Goal: Task Accomplishment & Management: Manage account settings

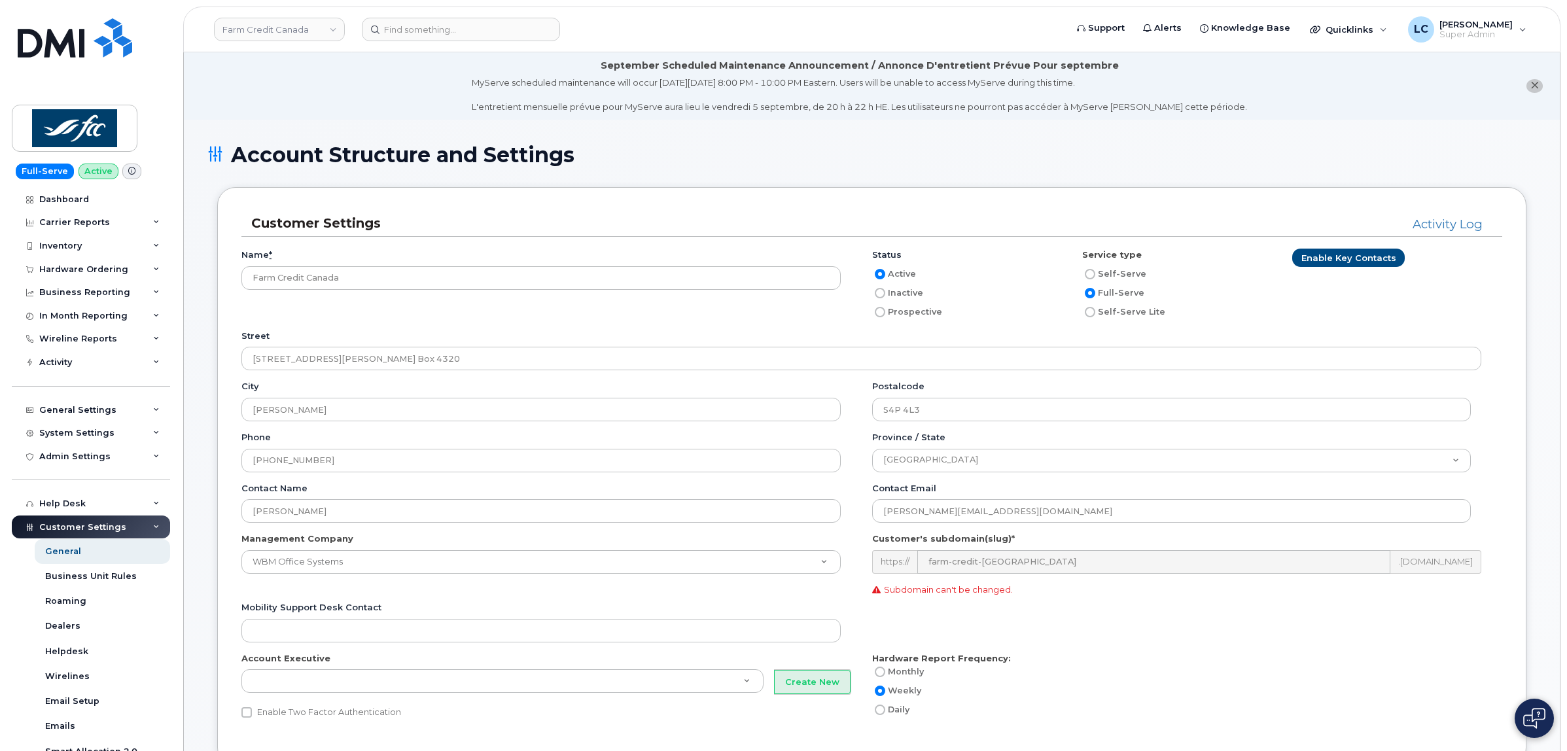
click at [296, 87] on li "September Scheduled Maintenance Announcement / Annonce D'entretient Prévue Pour…" at bounding box center [872, 85] width 1376 height 67
click at [92, 50] on img at bounding box center [75, 37] width 114 height 39
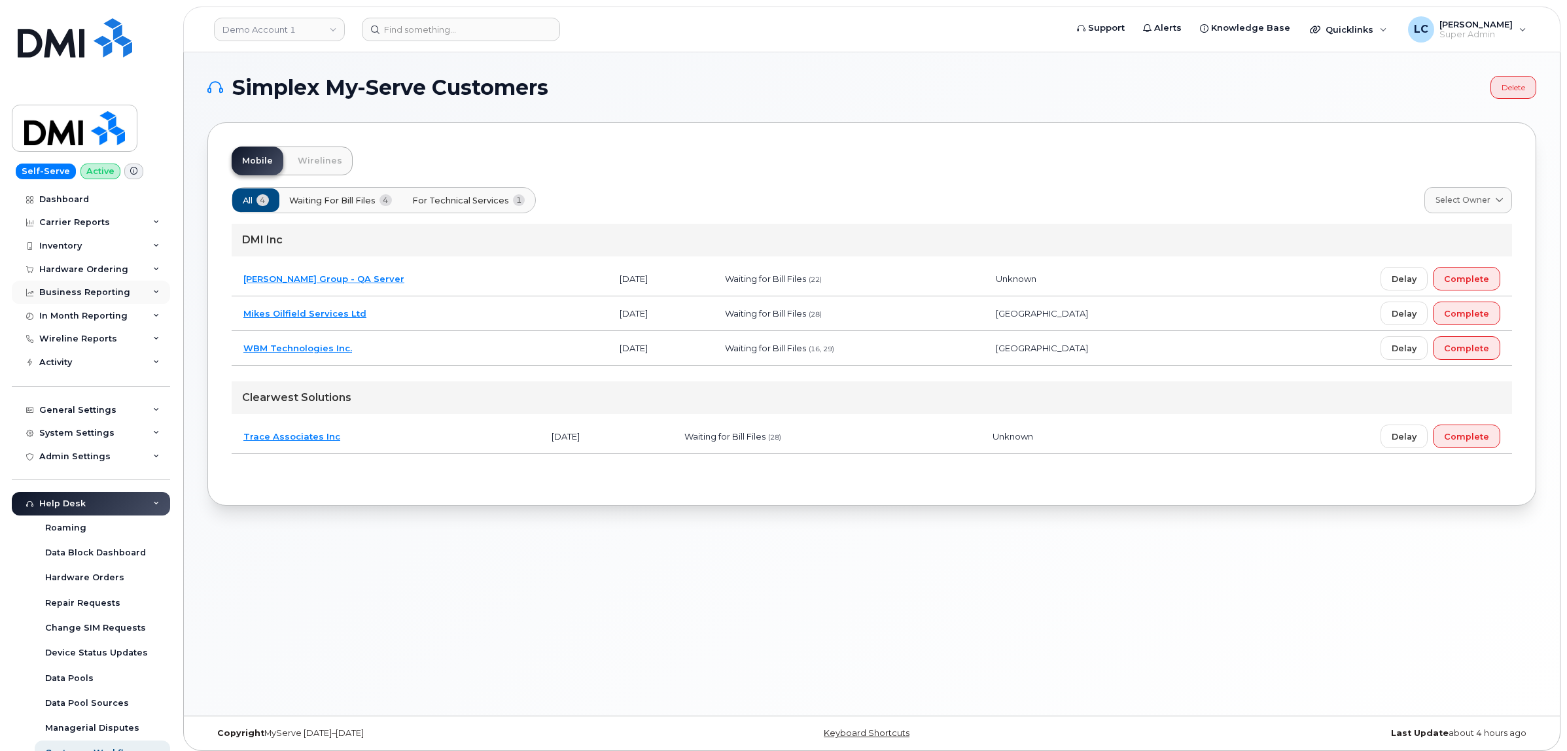
click at [118, 294] on div "Business Reporting" at bounding box center [84, 292] width 91 height 10
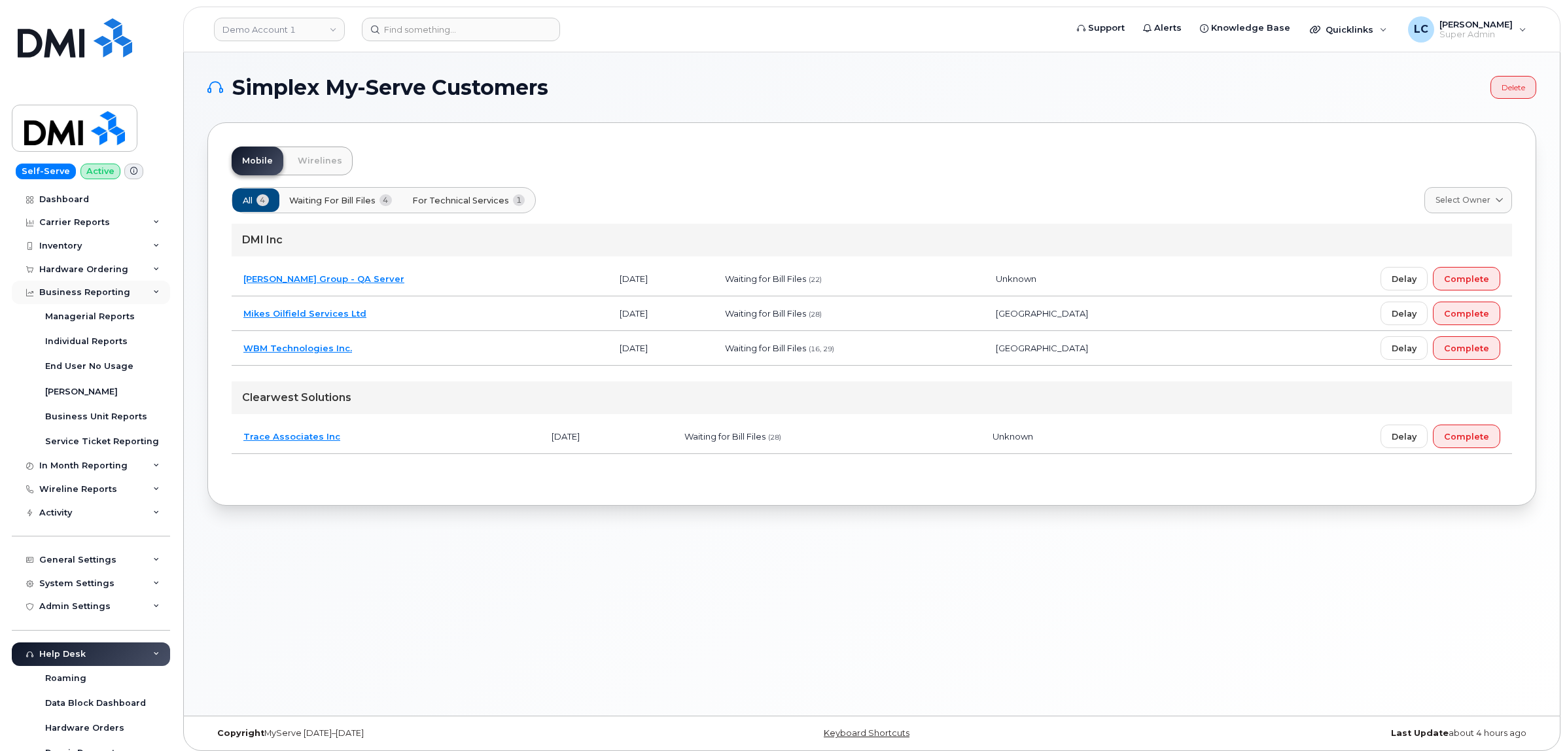
click at [118, 294] on div "Business Reporting" at bounding box center [84, 292] width 91 height 10
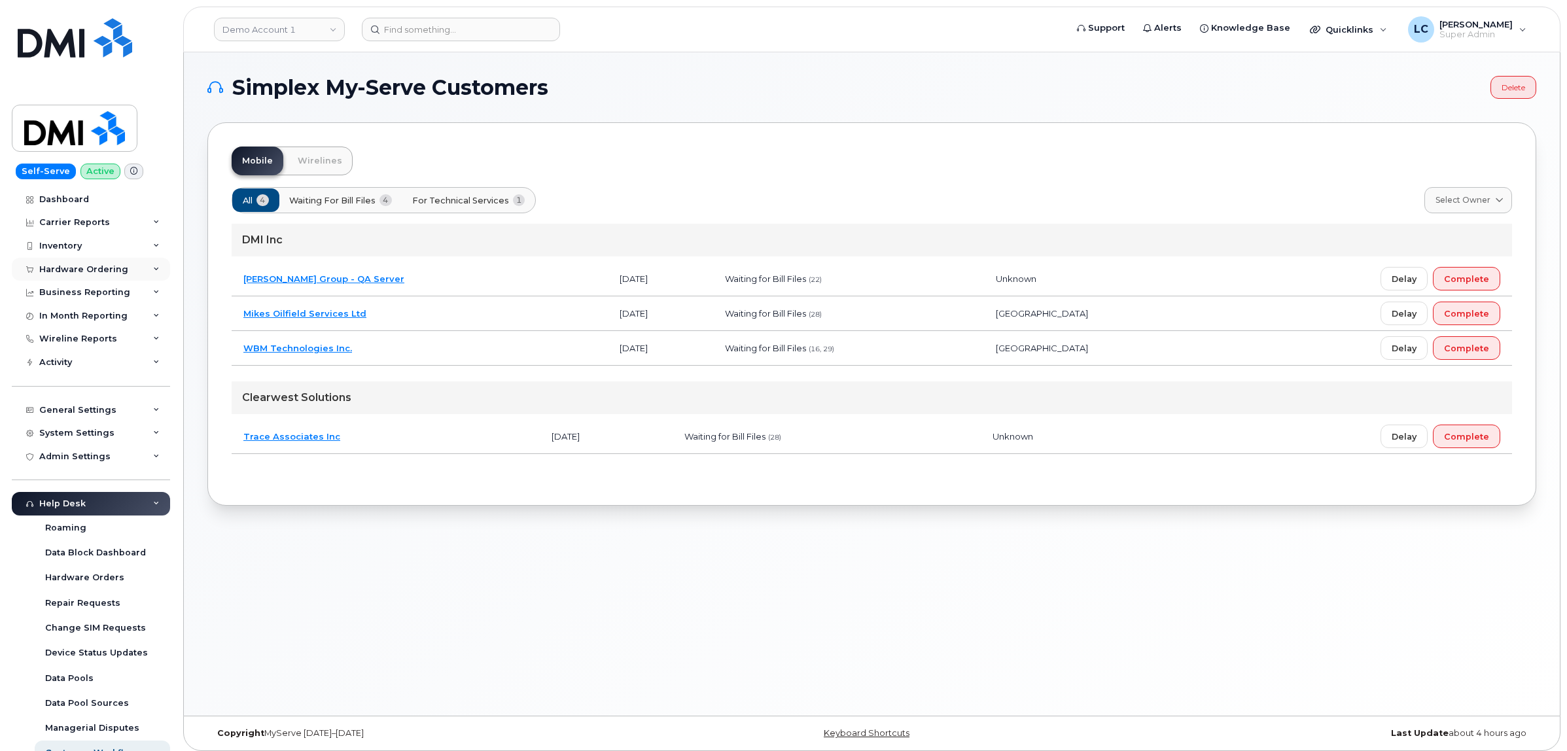
click at [113, 273] on div "Hardware Ordering" at bounding box center [83, 269] width 89 height 10
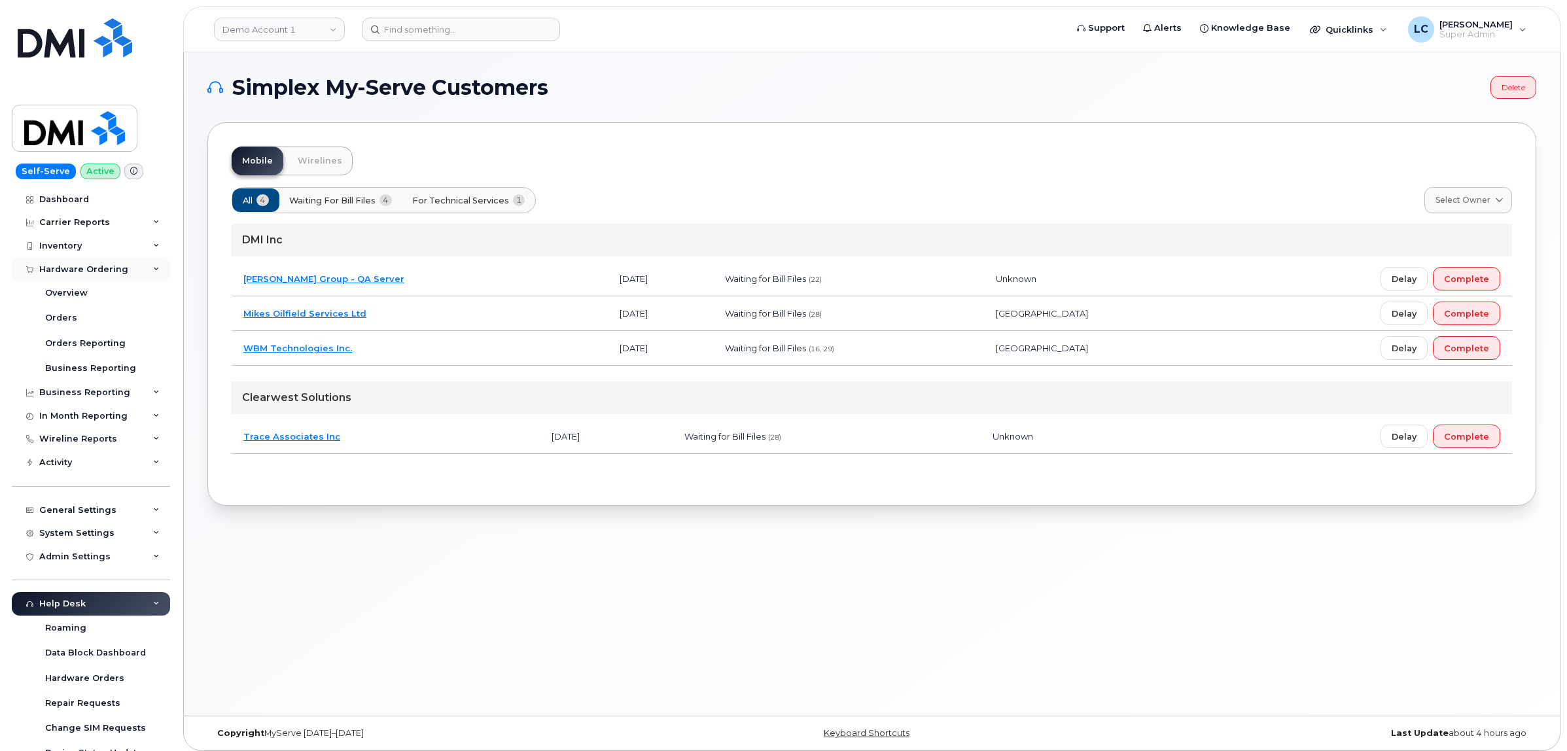
click at [113, 273] on div "Hardware Ordering" at bounding box center [83, 269] width 89 height 10
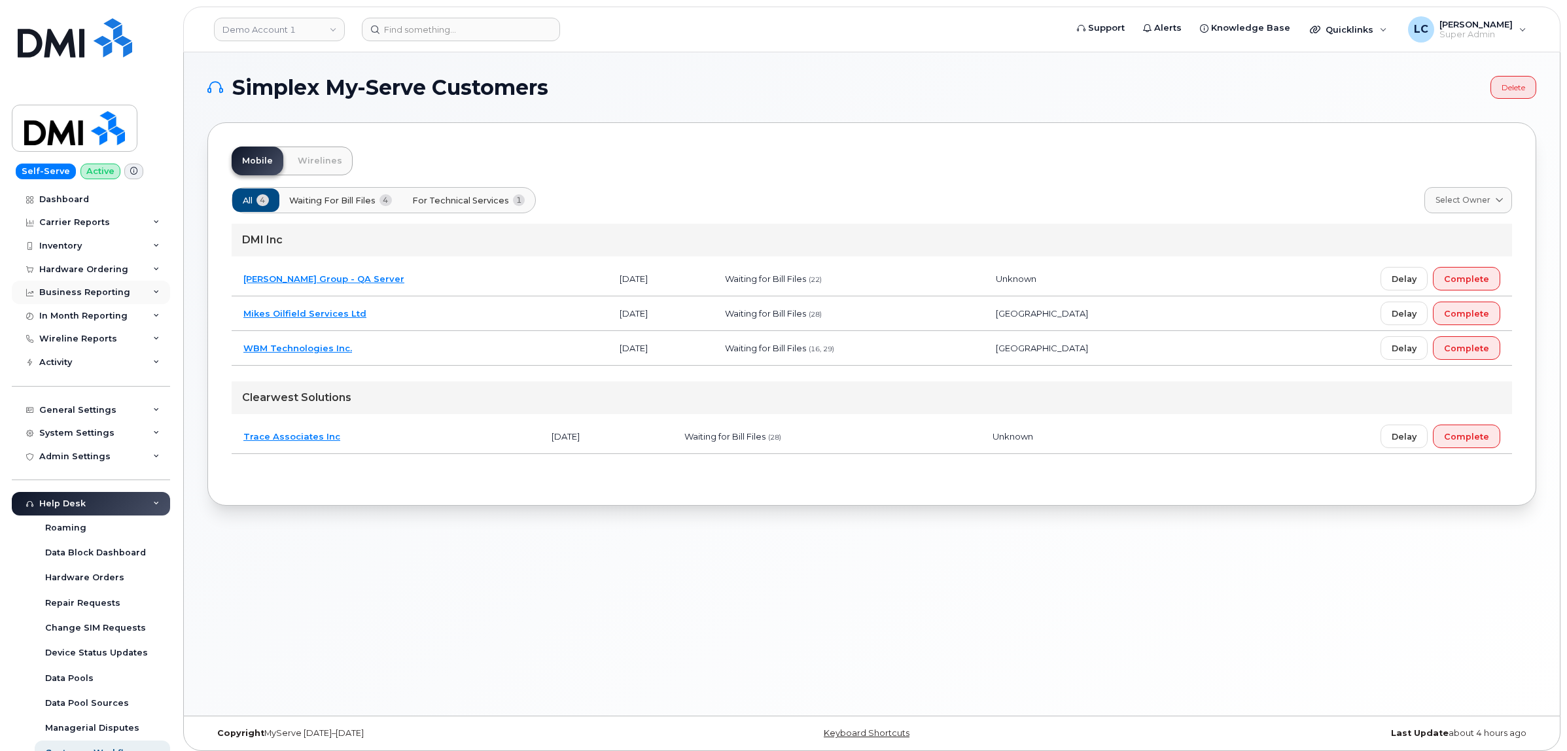
click at [139, 292] on div "Business Reporting" at bounding box center [91, 293] width 158 height 24
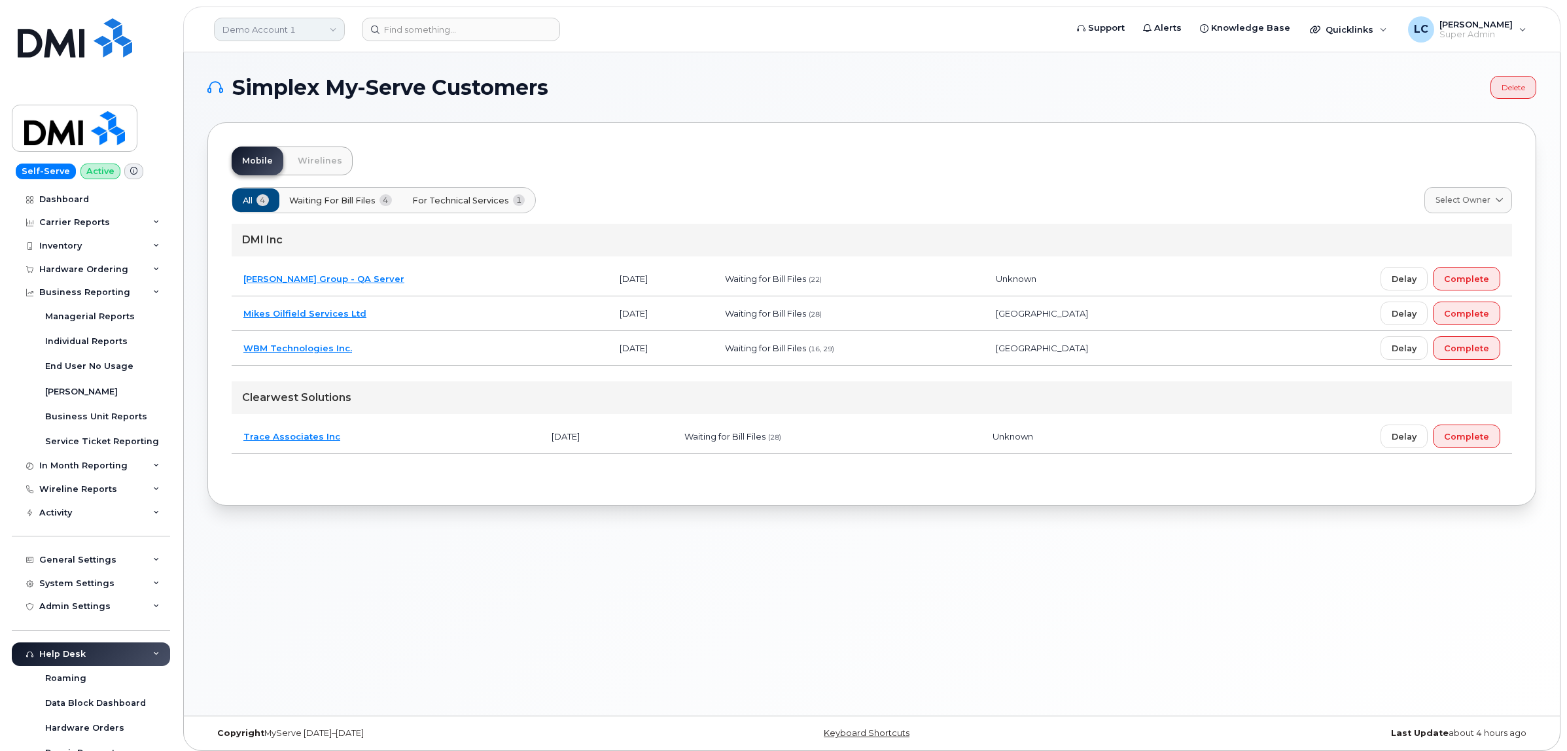
click at [285, 24] on link "Demo Account 1" at bounding box center [279, 30] width 131 height 24
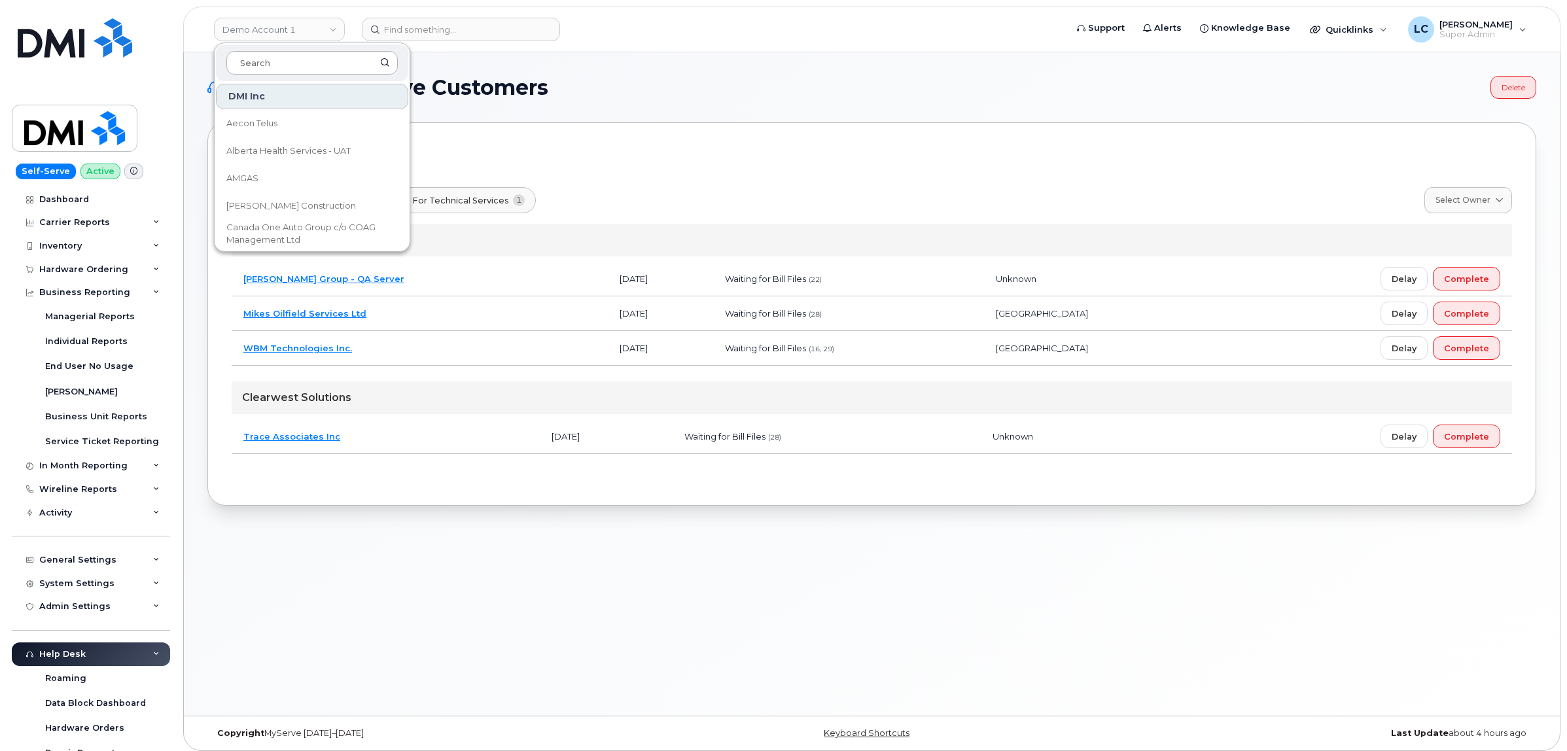
click at [288, 56] on input at bounding box center [311, 63] width 171 height 24
type input "Farm Cred"
click at [290, 126] on span "Farm Credit Canada" at bounding box center [269, 123] width 86 height 13
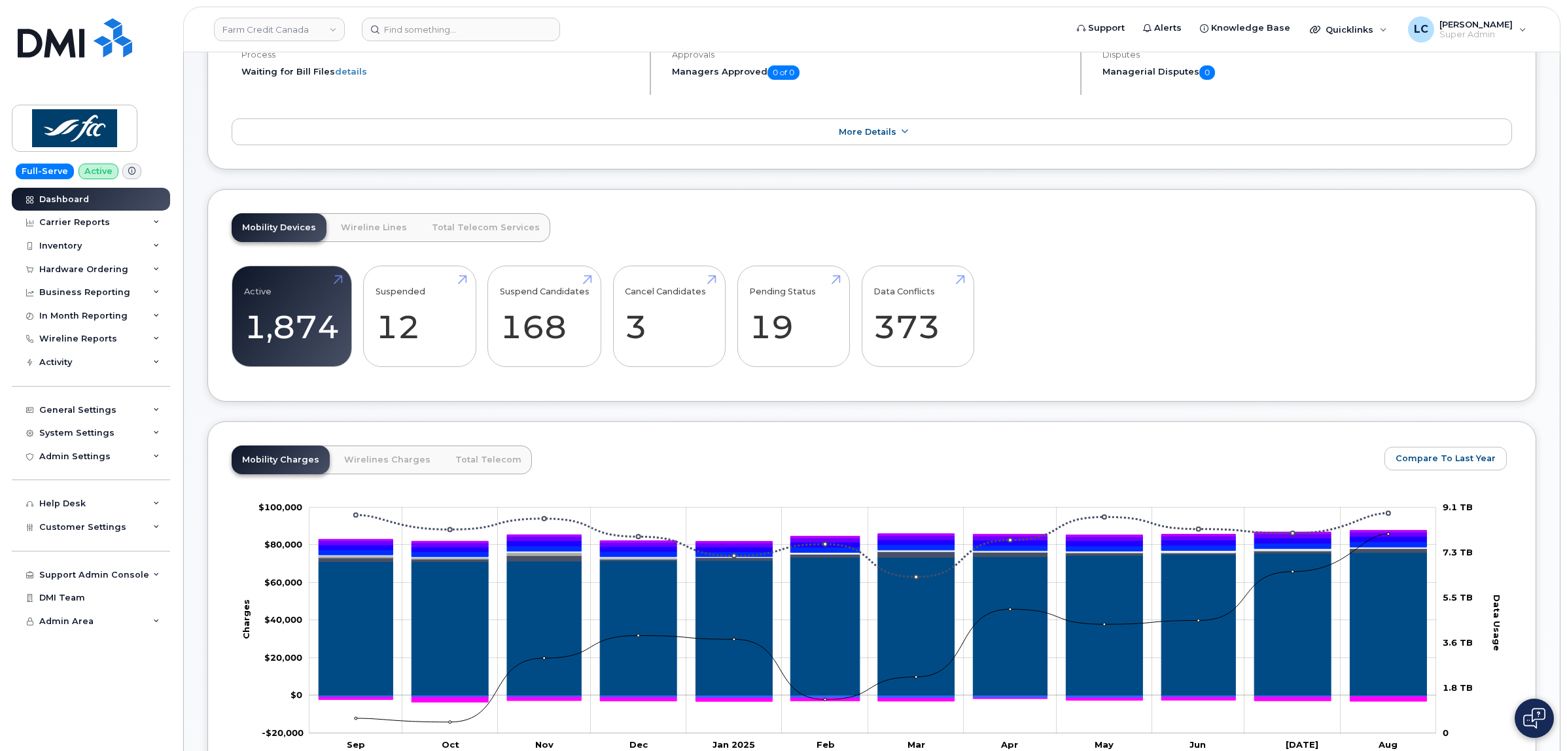
scroll to position [164, 0]
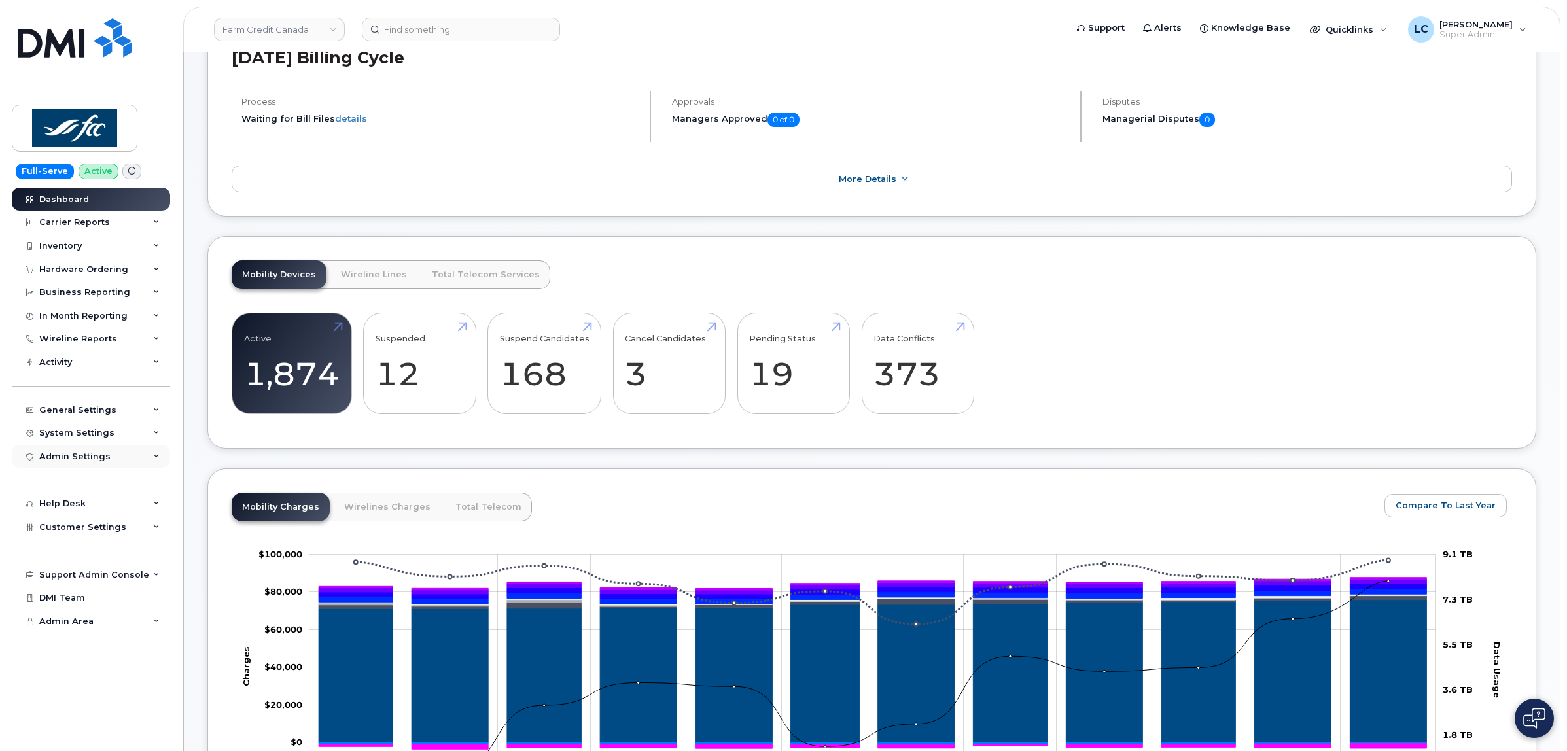
click at [118, 466] on div "Admin Settings" at bounding box center [91, 457] width 158 height 24
click at [96, 478] on link "SSO SAML" at bounding box center [102, 480] width 135 height 25
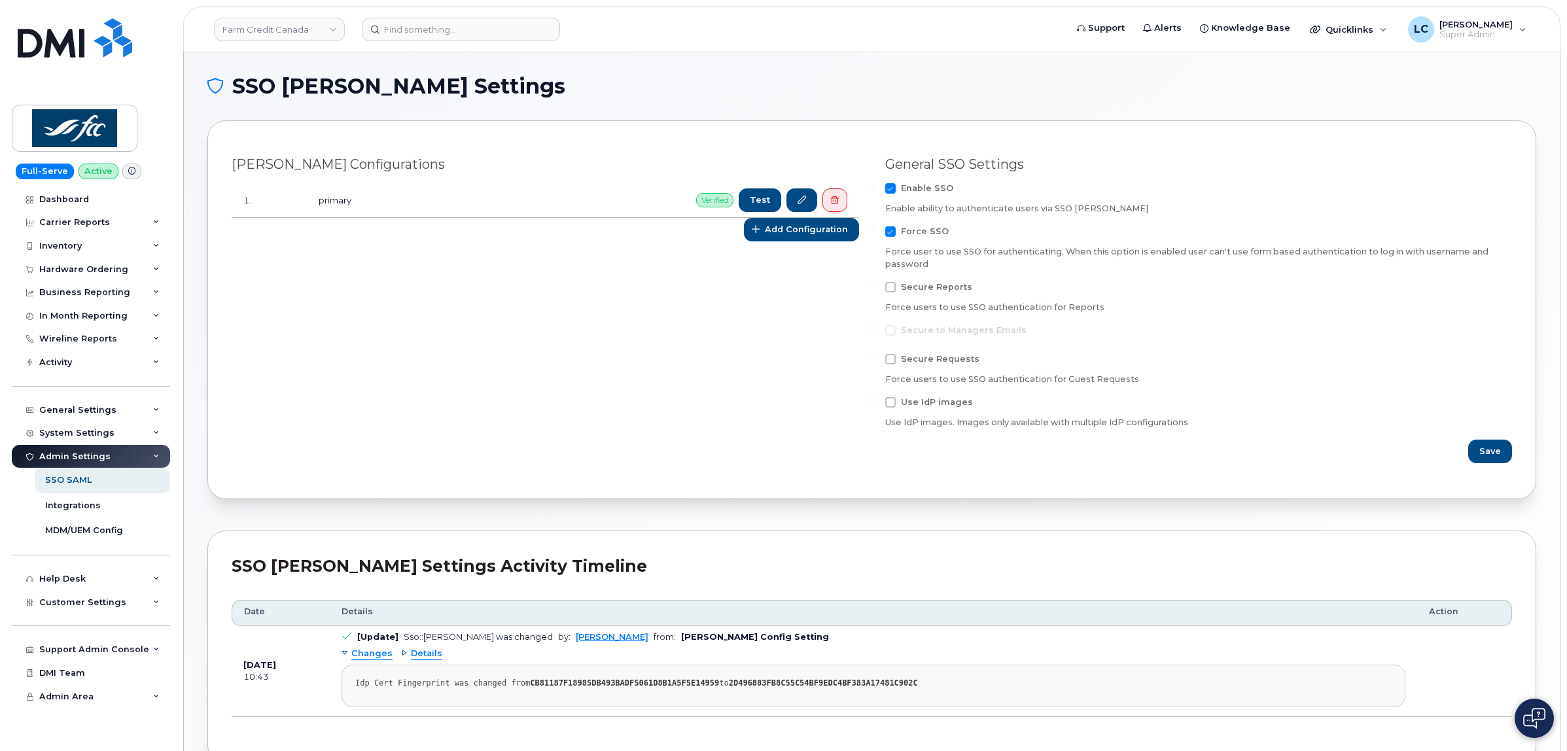
click at [731, 86] on h1 "SSO SAML Settings" at bounding box center [868, 86] width 1322 height 21
click at [87, 41] on img at bounding box center [75, 37] width 114 height 39
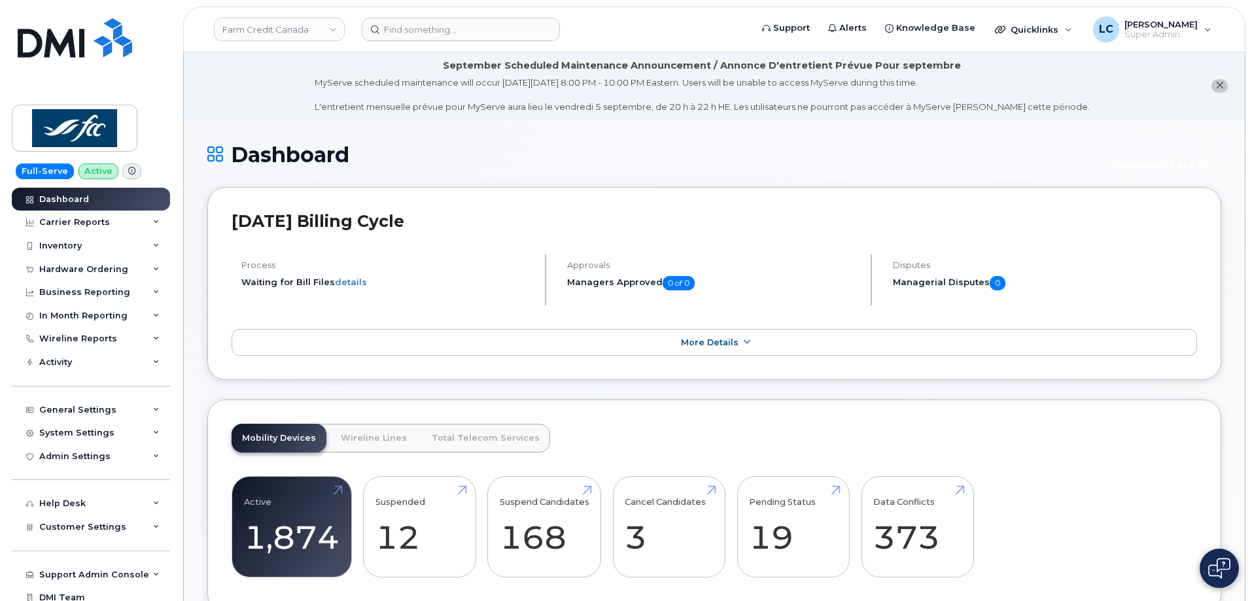
click at [296, 17] on div "Farm Credit Canada" at bounding box center [279, 29] width 144 height 26
click at [298, 27] on link "Farm Credit Canada" at bounding box center [279, 30] width 131 height 24
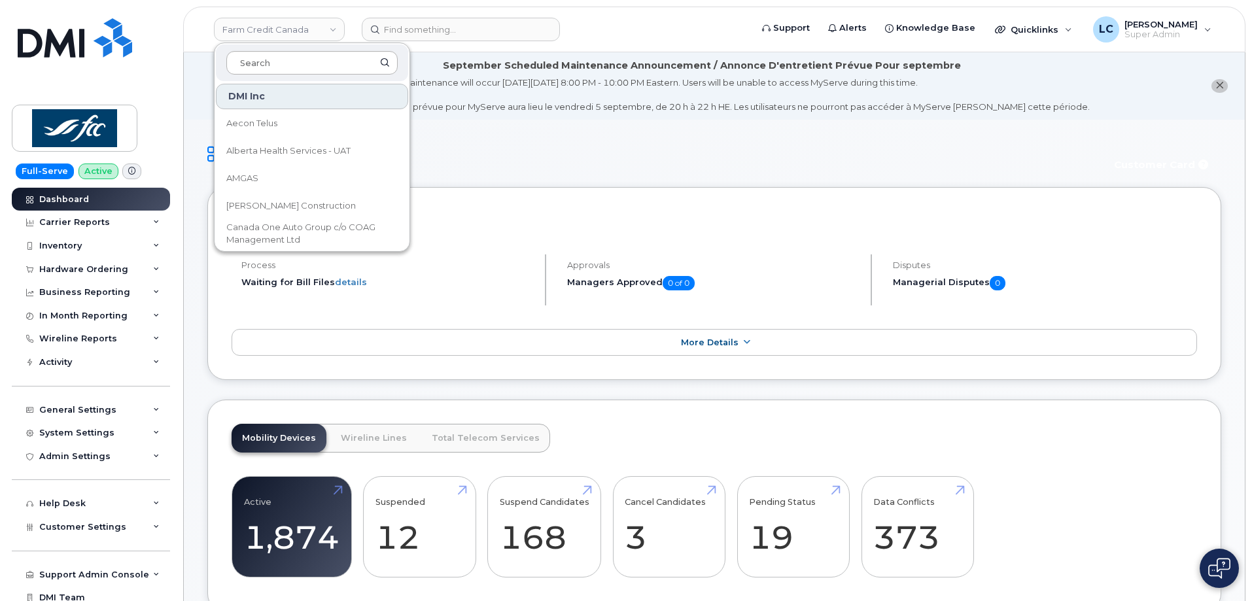
click at [294, 59] on input at bounding box center [311, 63] width 171 height 24
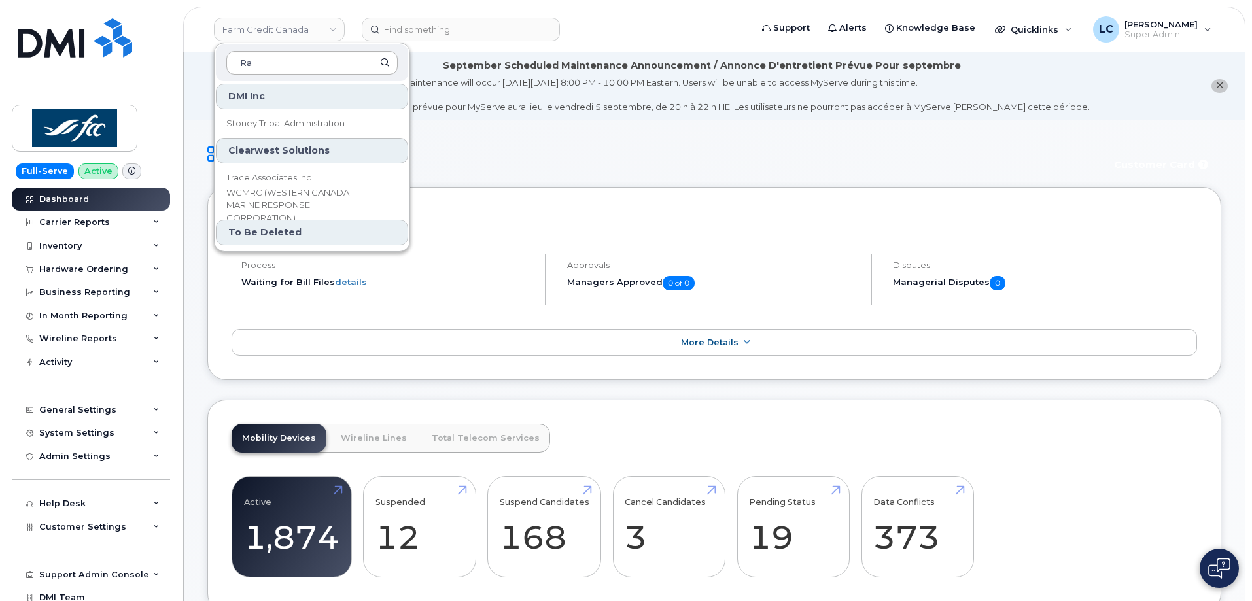
type input "R"
